Goal: Use online tool/utility: Use online tool/utility

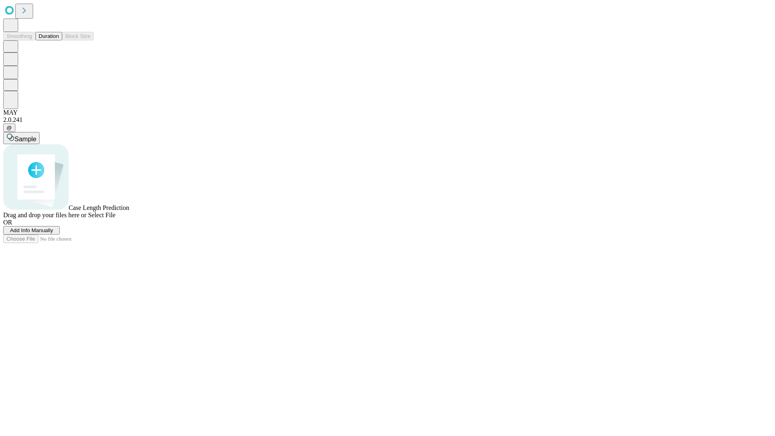
click at [59, 40] on button "Duration" at bounding box center [49, 36] width 27 height 8
click at [36, 136] on span "Sample" at bounding box center [26, 139] width 22 height 7
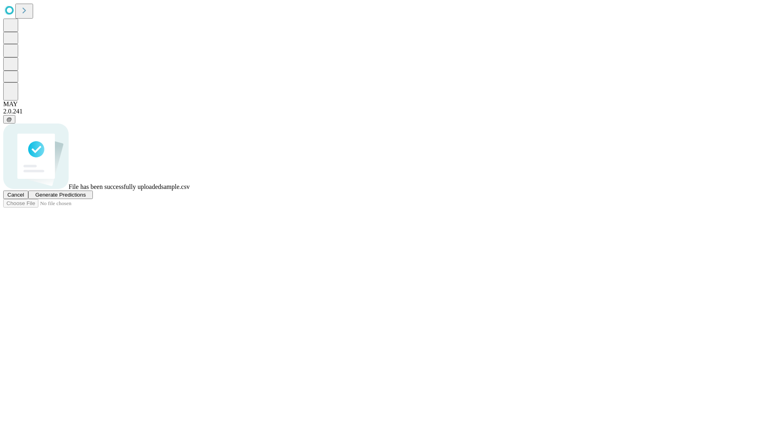
click at [86, 198] on span "Generate Predictions" at bounding box center [60, 195] width 50 height 6
